Goal: Navigation & Orientation: Find specific page/section

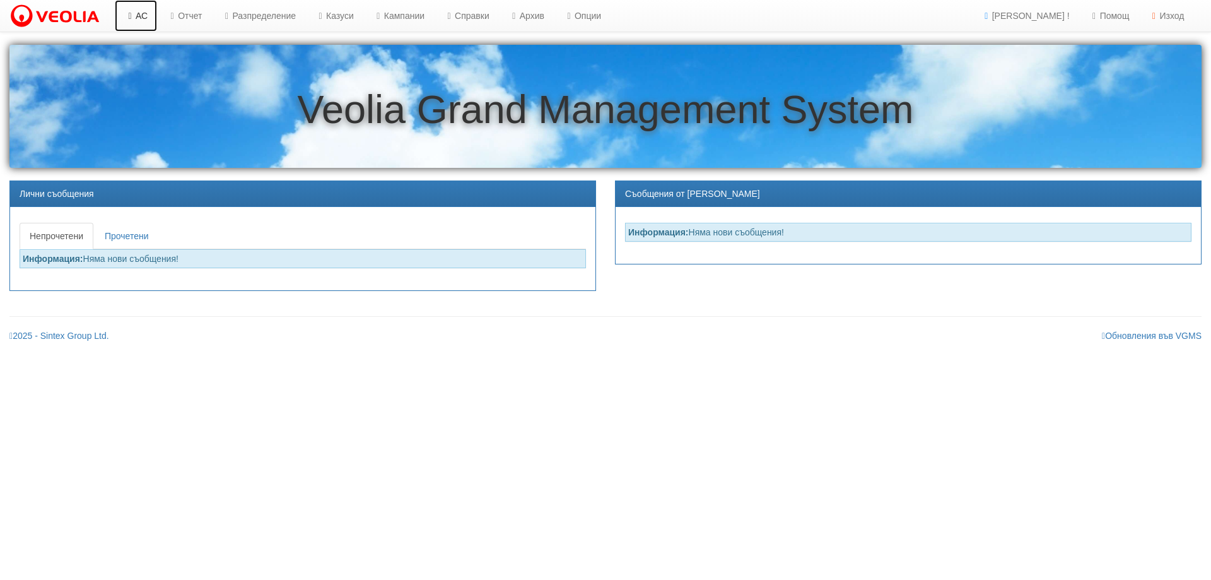
click at [138, 16] on link "АС" at bounding box center [136, 16] width 42 height 32
click at [358, 15] on link "Казуси" at bounding box center [334, 16] width 58 height 32
